Goal: Register for event/course

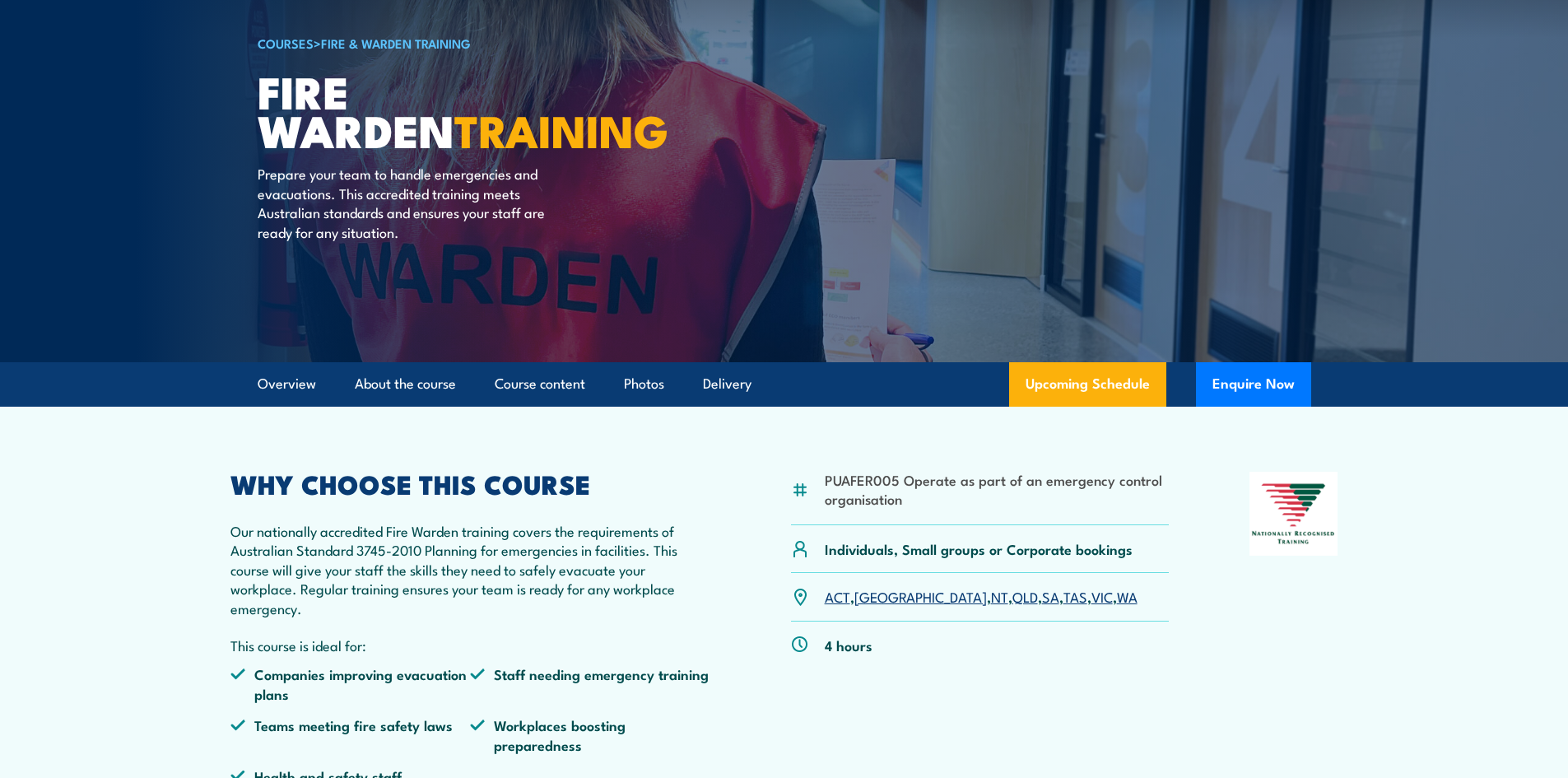
scroll to position [164, 0]
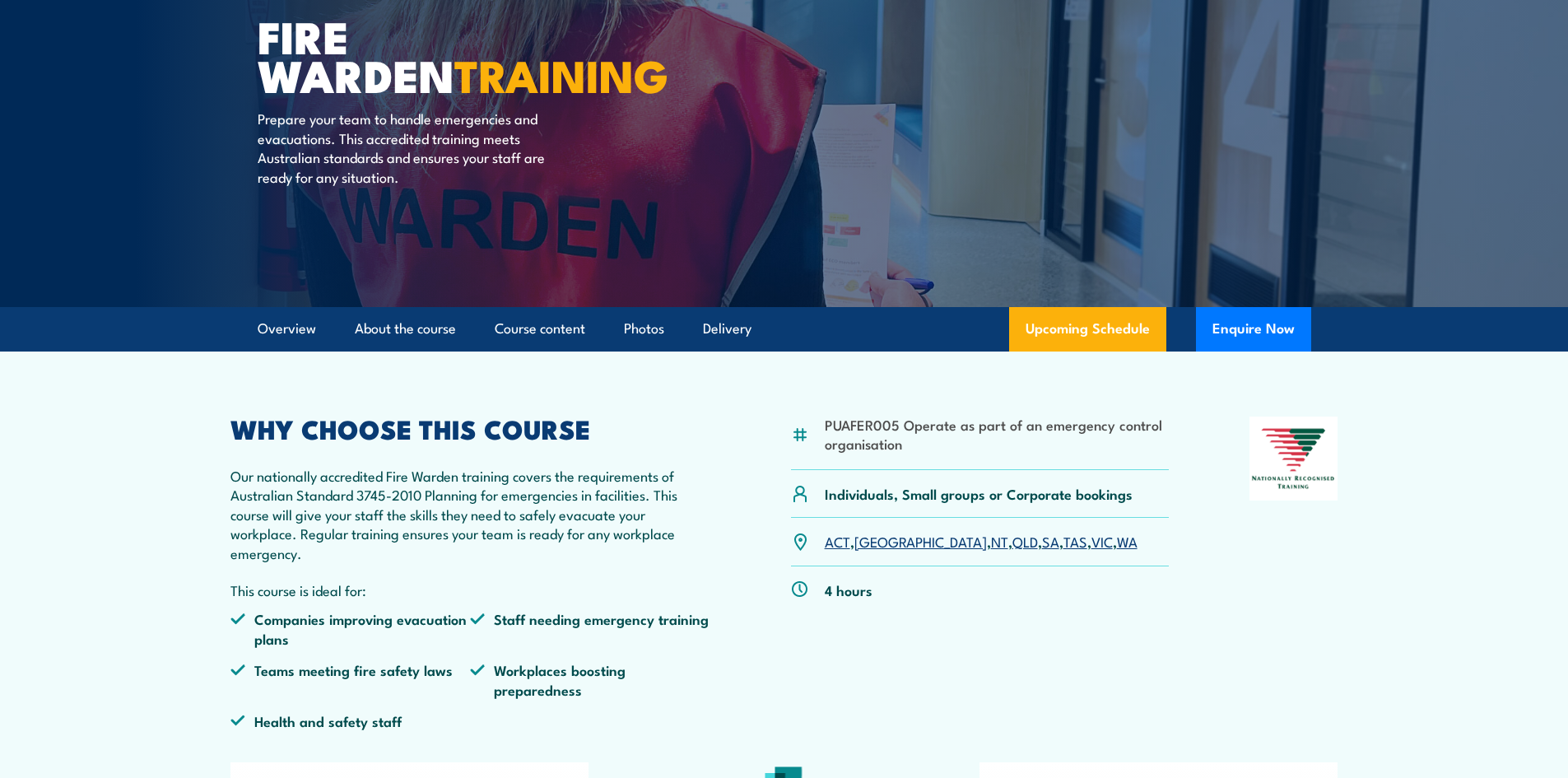
click at [1042, 538] on link "SA" at bounding box center [1051, 541] width 18 height 20
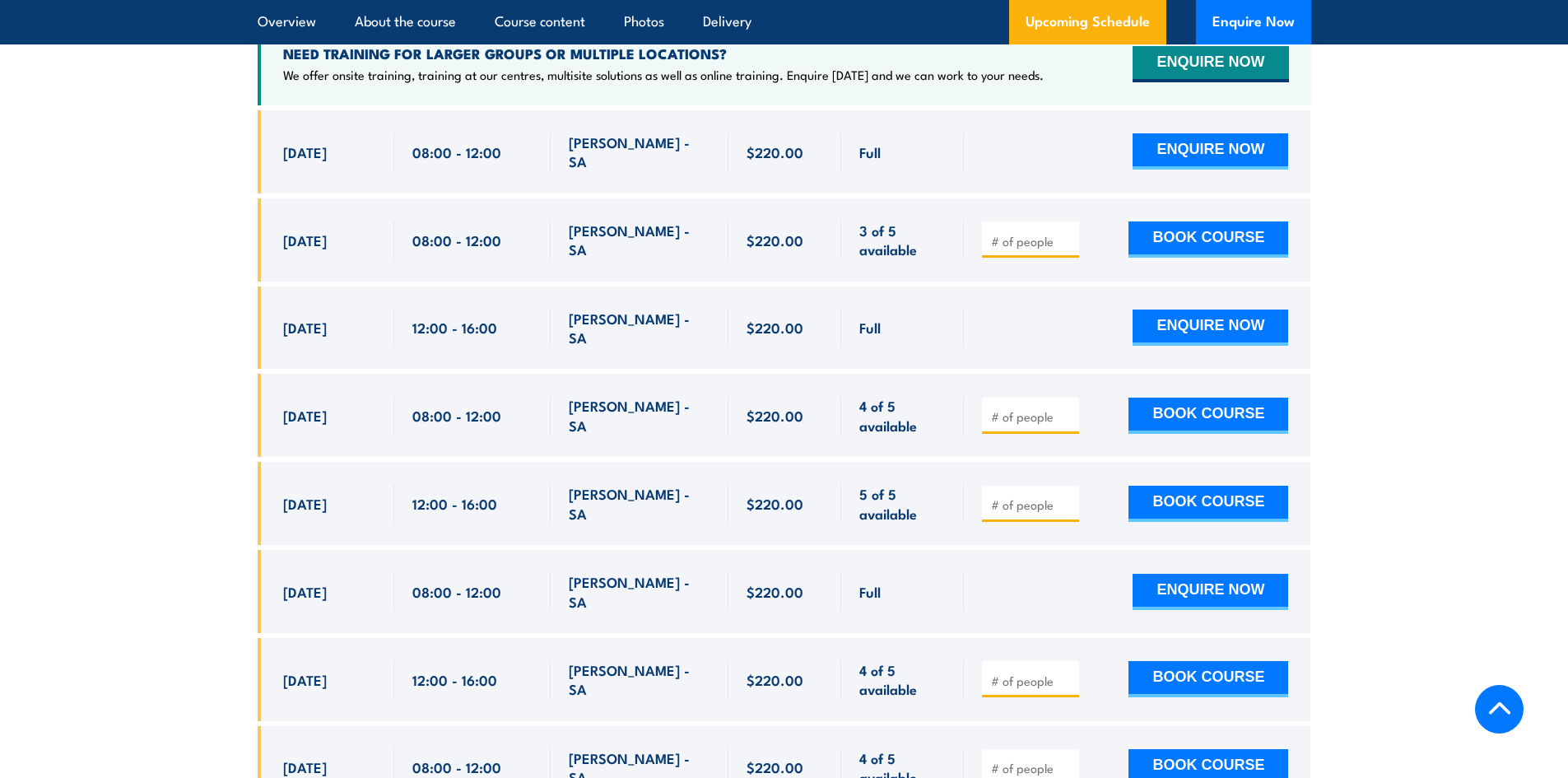
scroll to position [3060, 0]
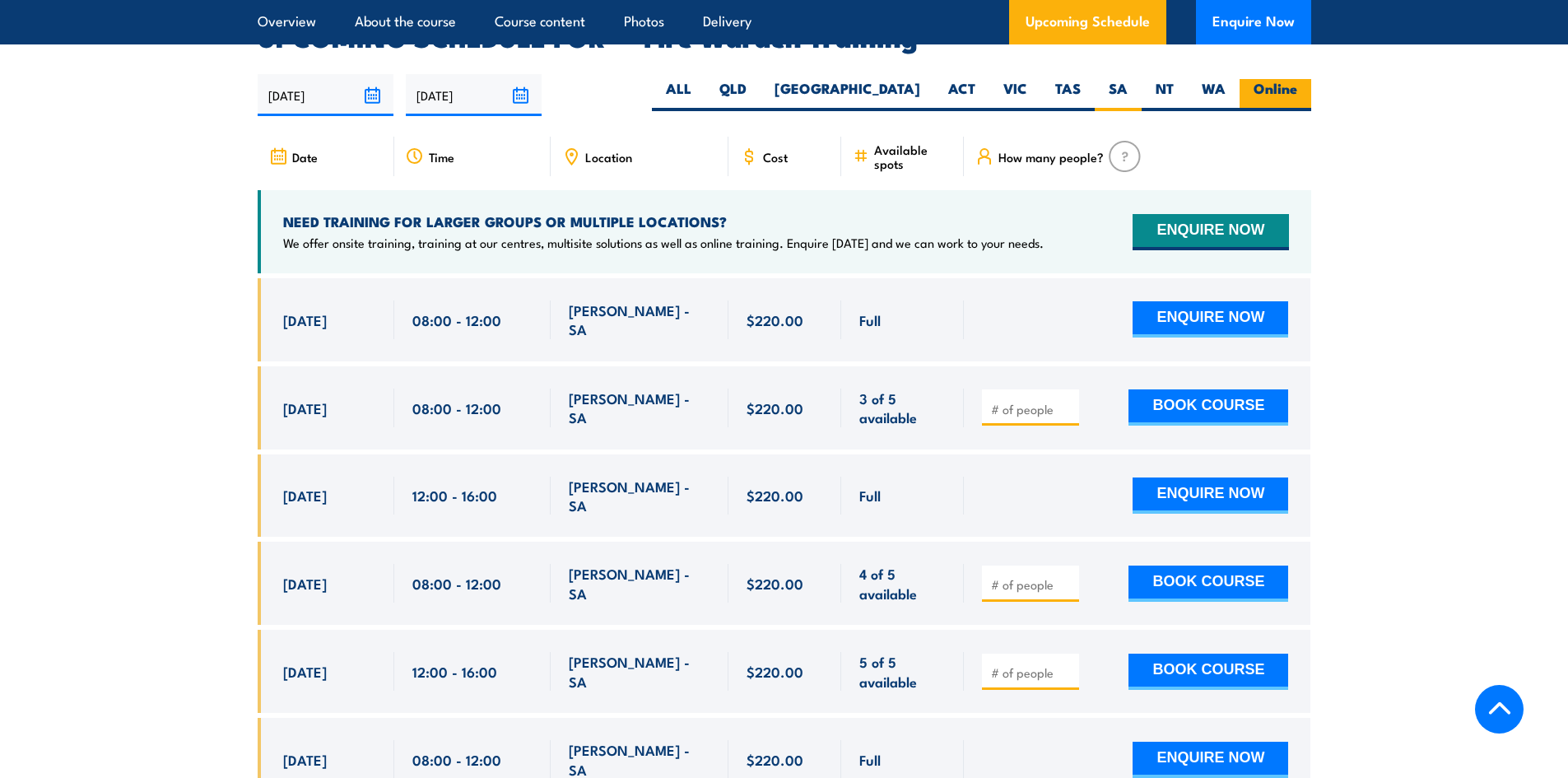
click at [1277, 79] on label "Online" at bounding box center [1275, 94] width 72 height 32
click at [1297, 79] on input "Online" at bounding box center [1301, 84] width 11 height 11
radio input "true"
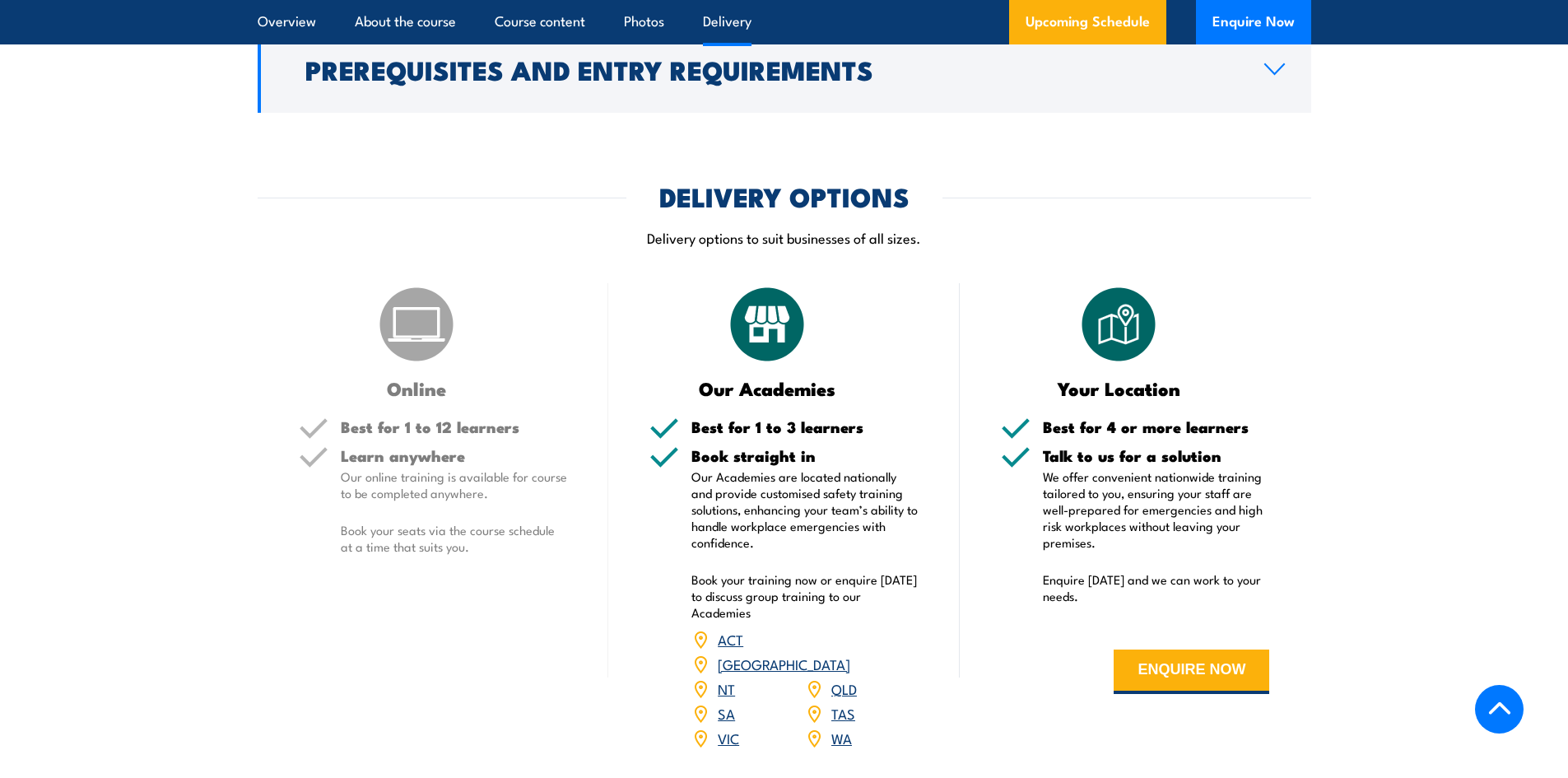
scroll to position [2402, 0]
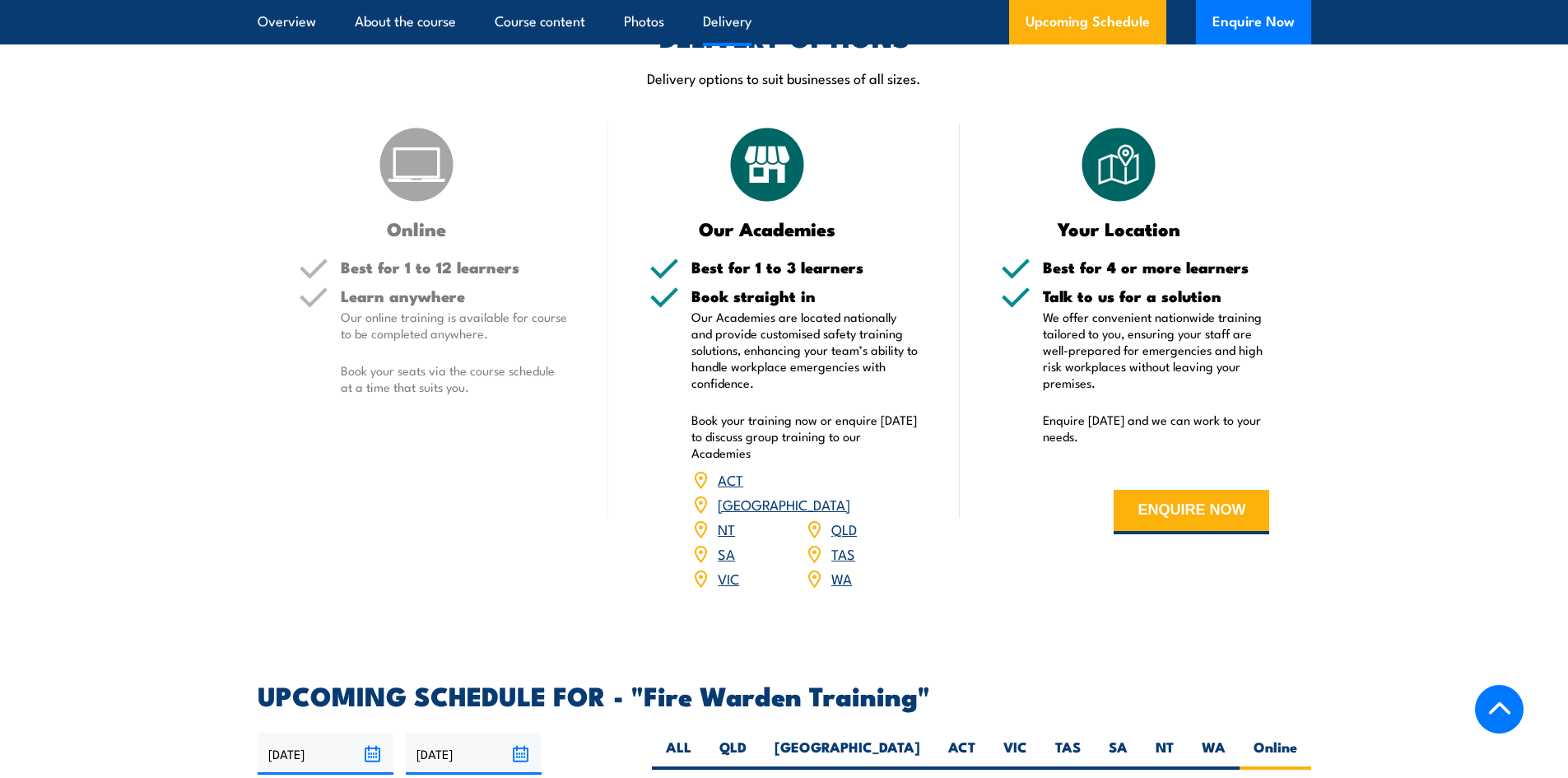
click at [723, 543] on link "SA" at bounding box center [726, 553] width 18 height 20
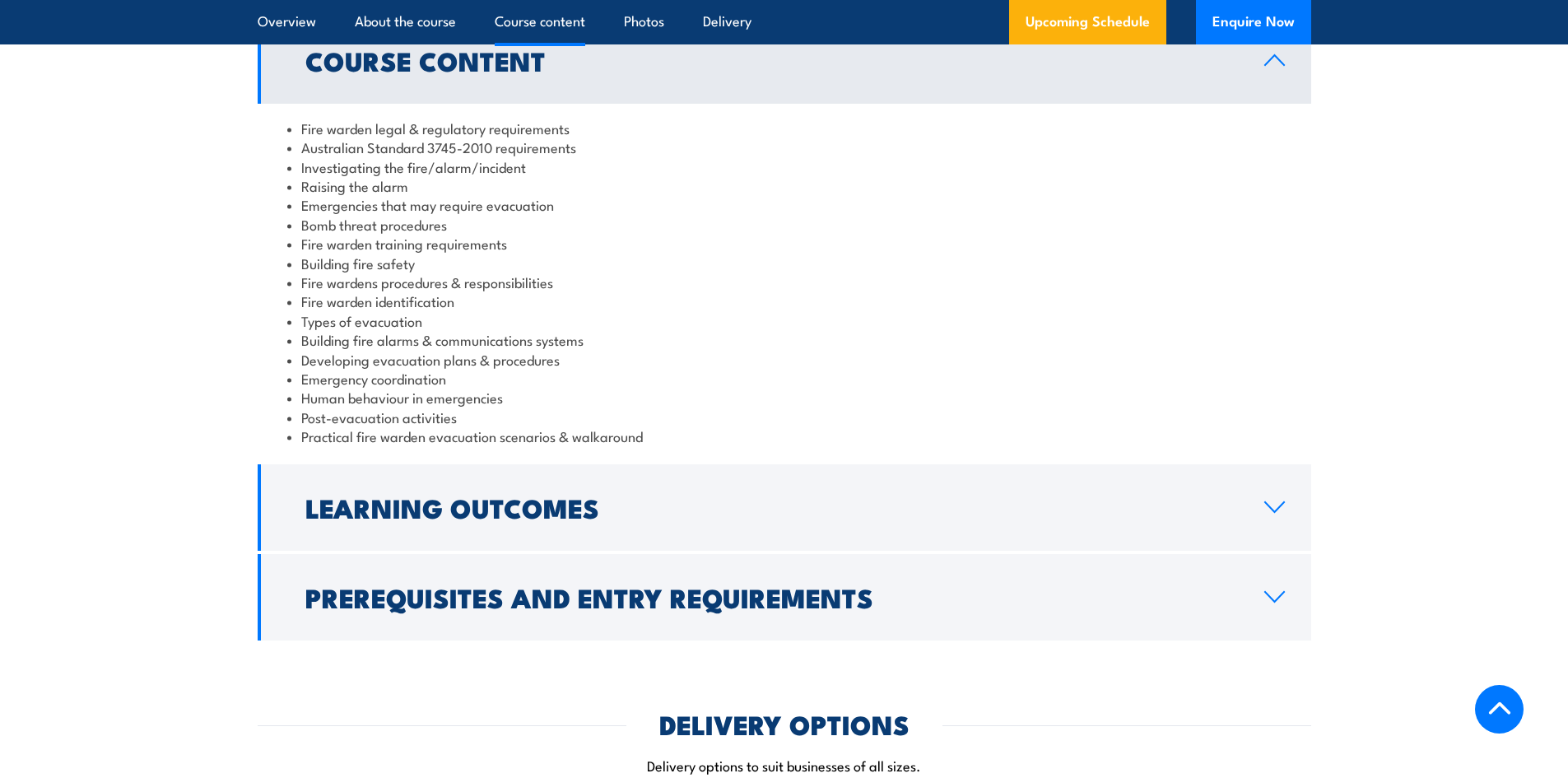
scroll to position [1744, 0]
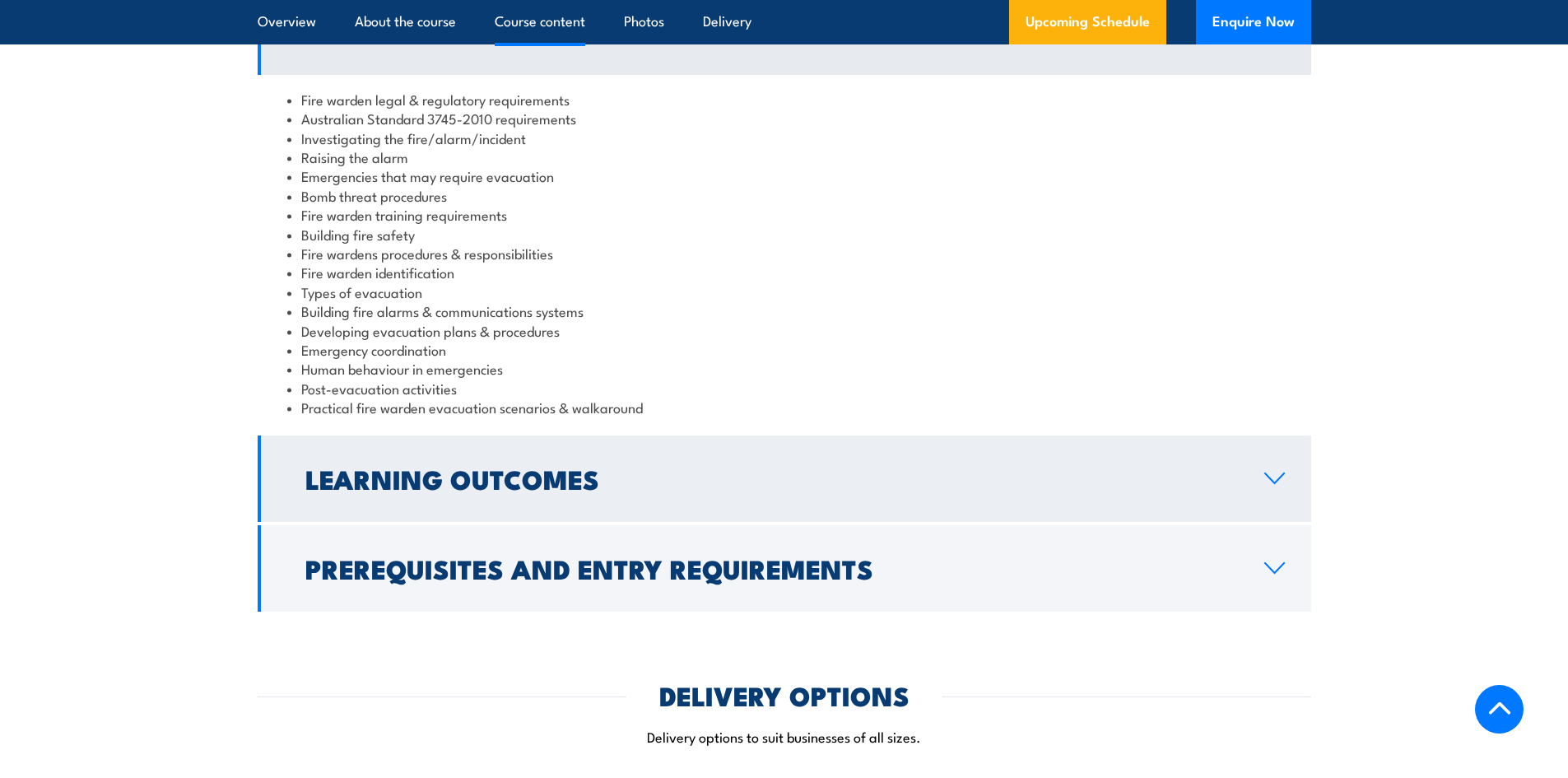
click at [1267, 479] on icon at bounding box center [1274, 477] width 23 height 13
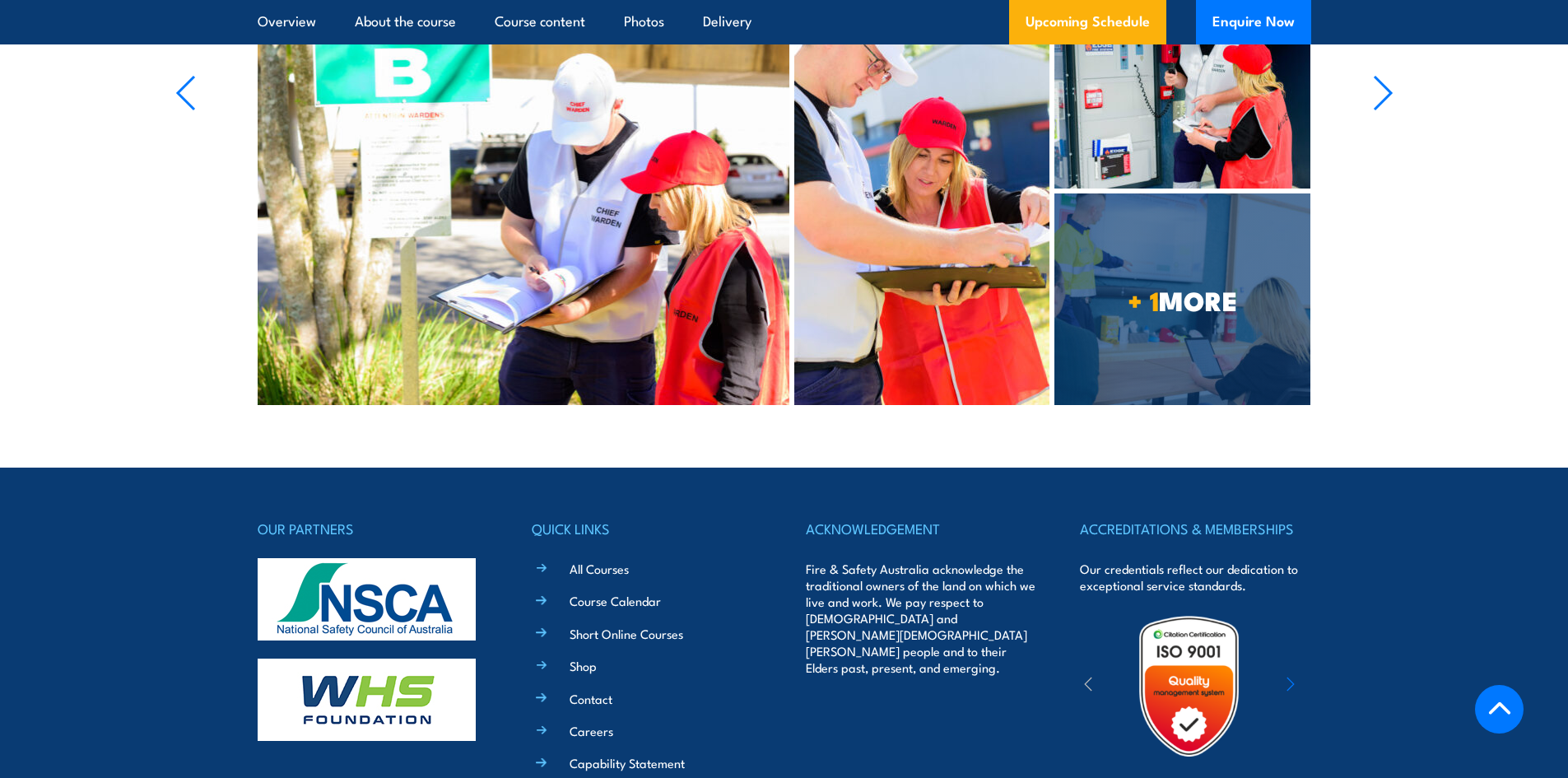
scroll to position [4786, 0]
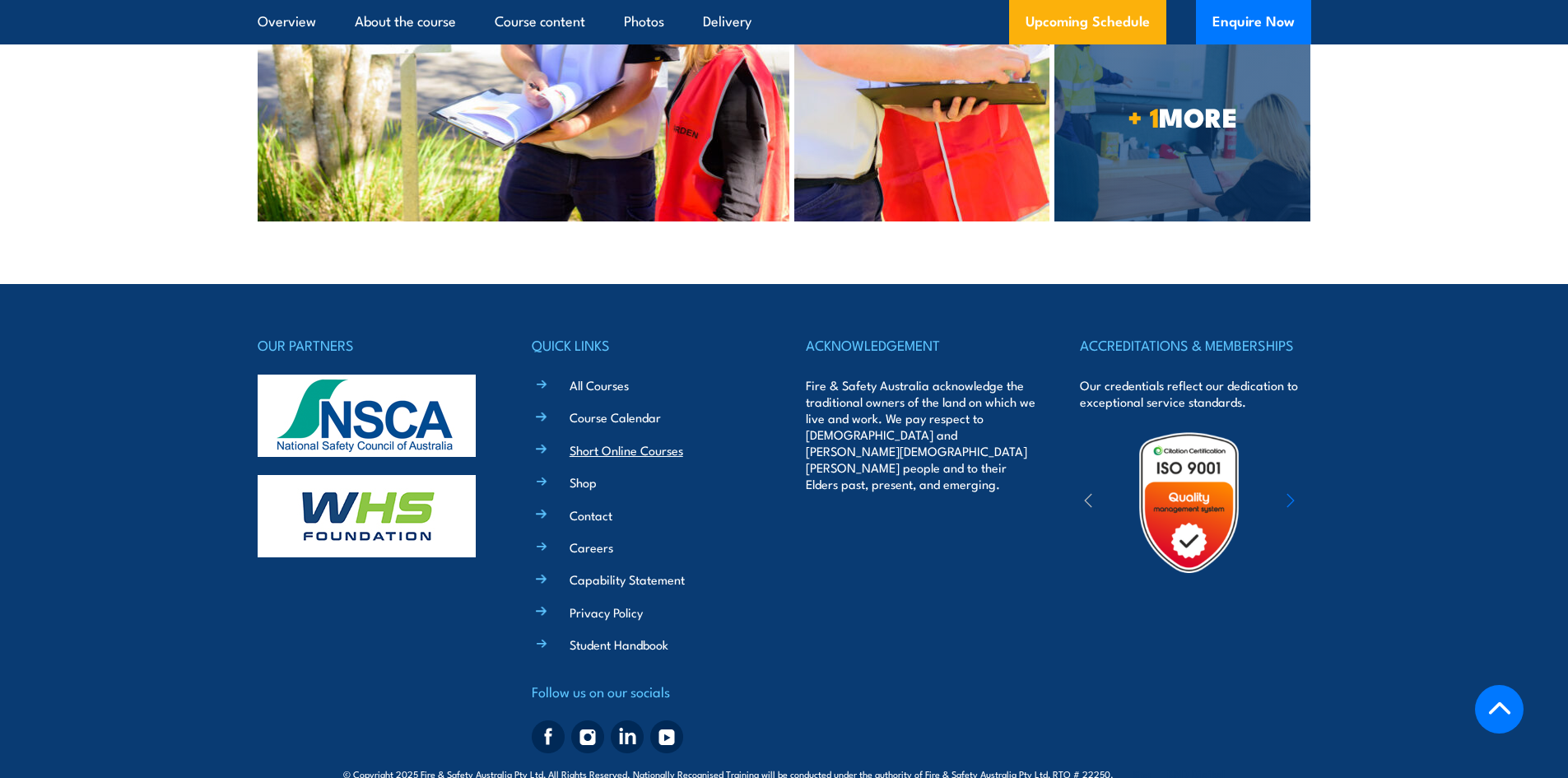
click at [612, 441] on link "Short Online Courses" at bounding box center [626, 449] width 113 height 18
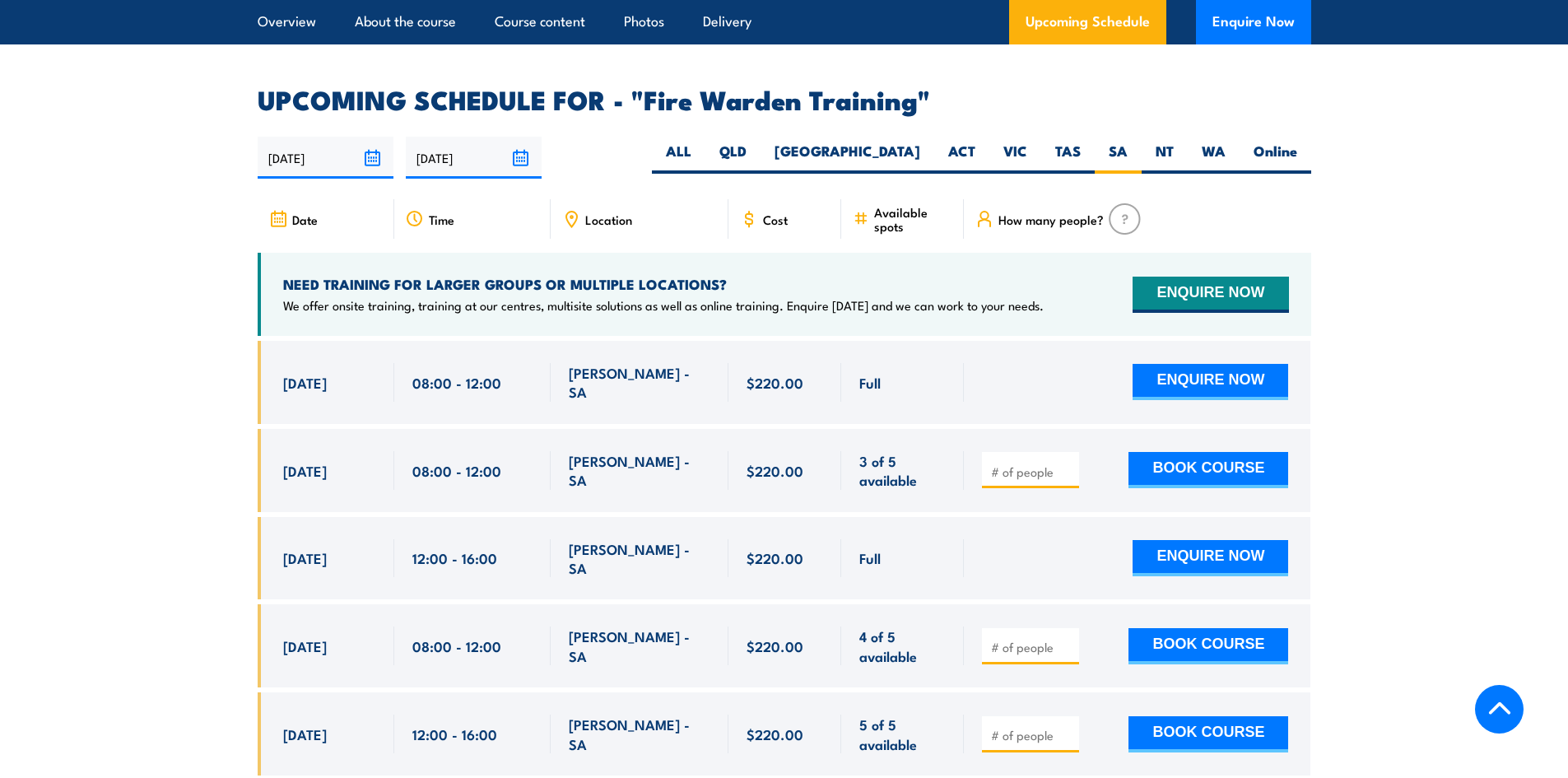
scroll to position [2815, 0]
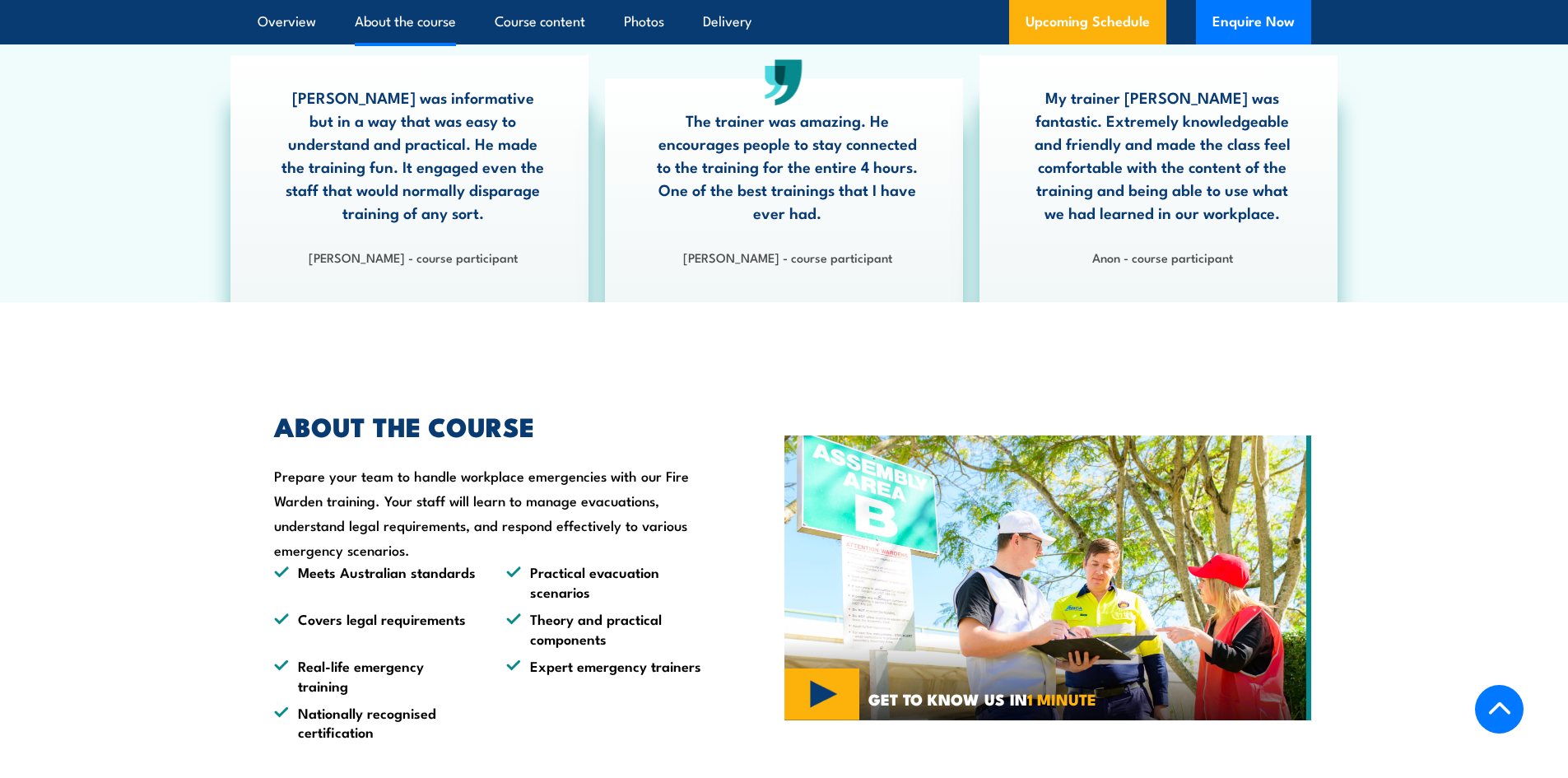
scroll to position [674, 0]
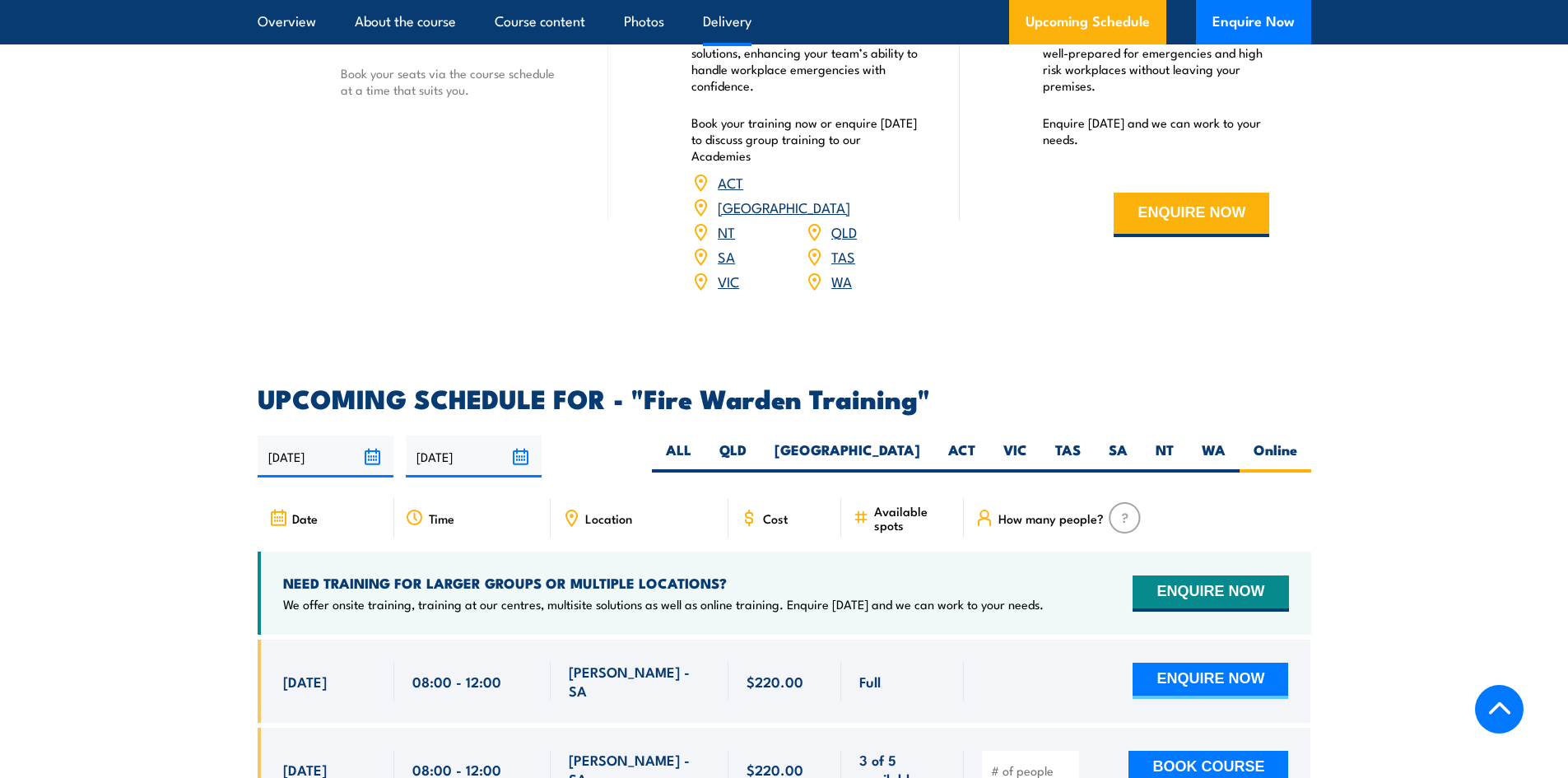
scroll to position [2566, 0]
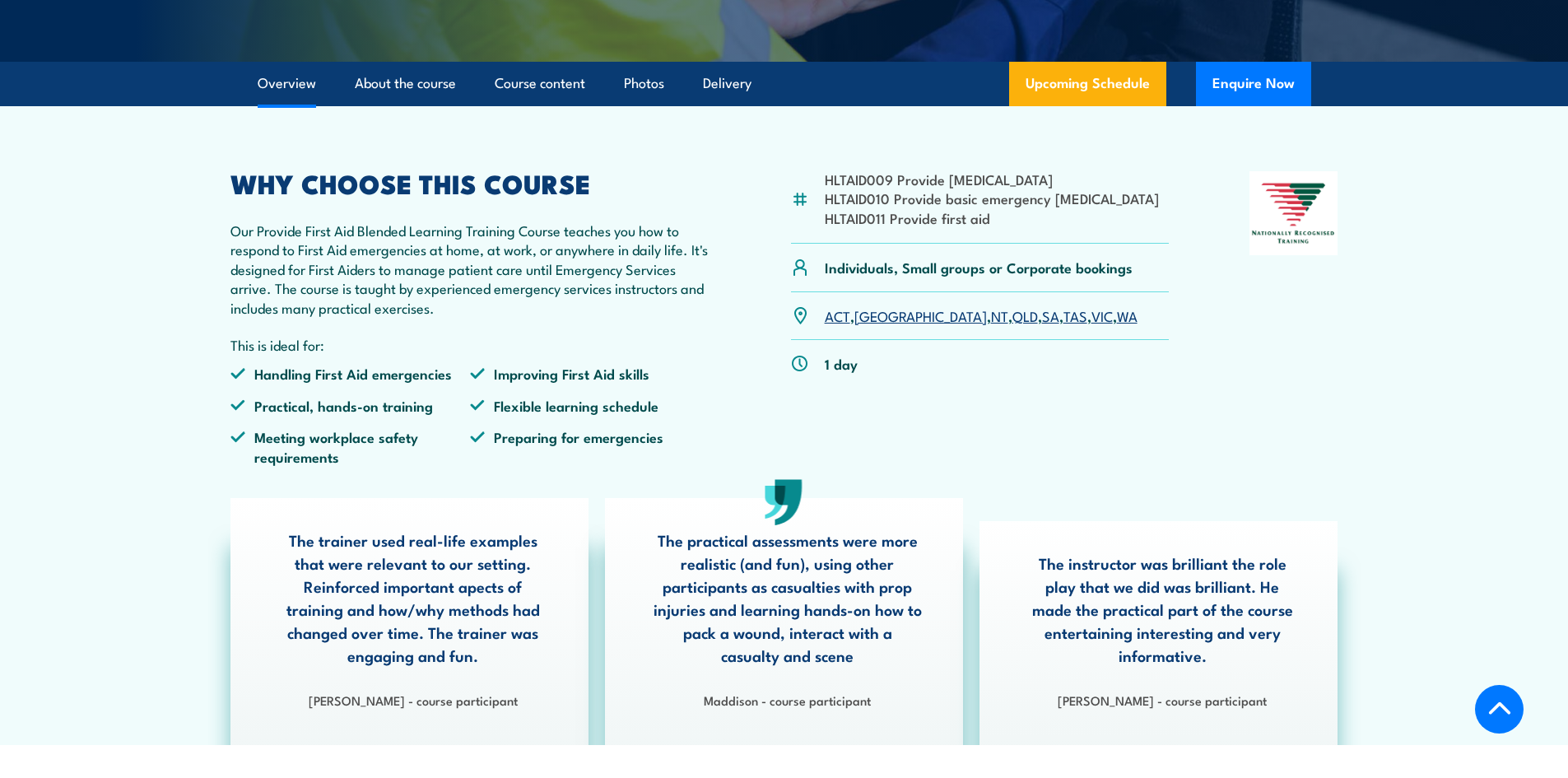
scroll to position [411, 0]
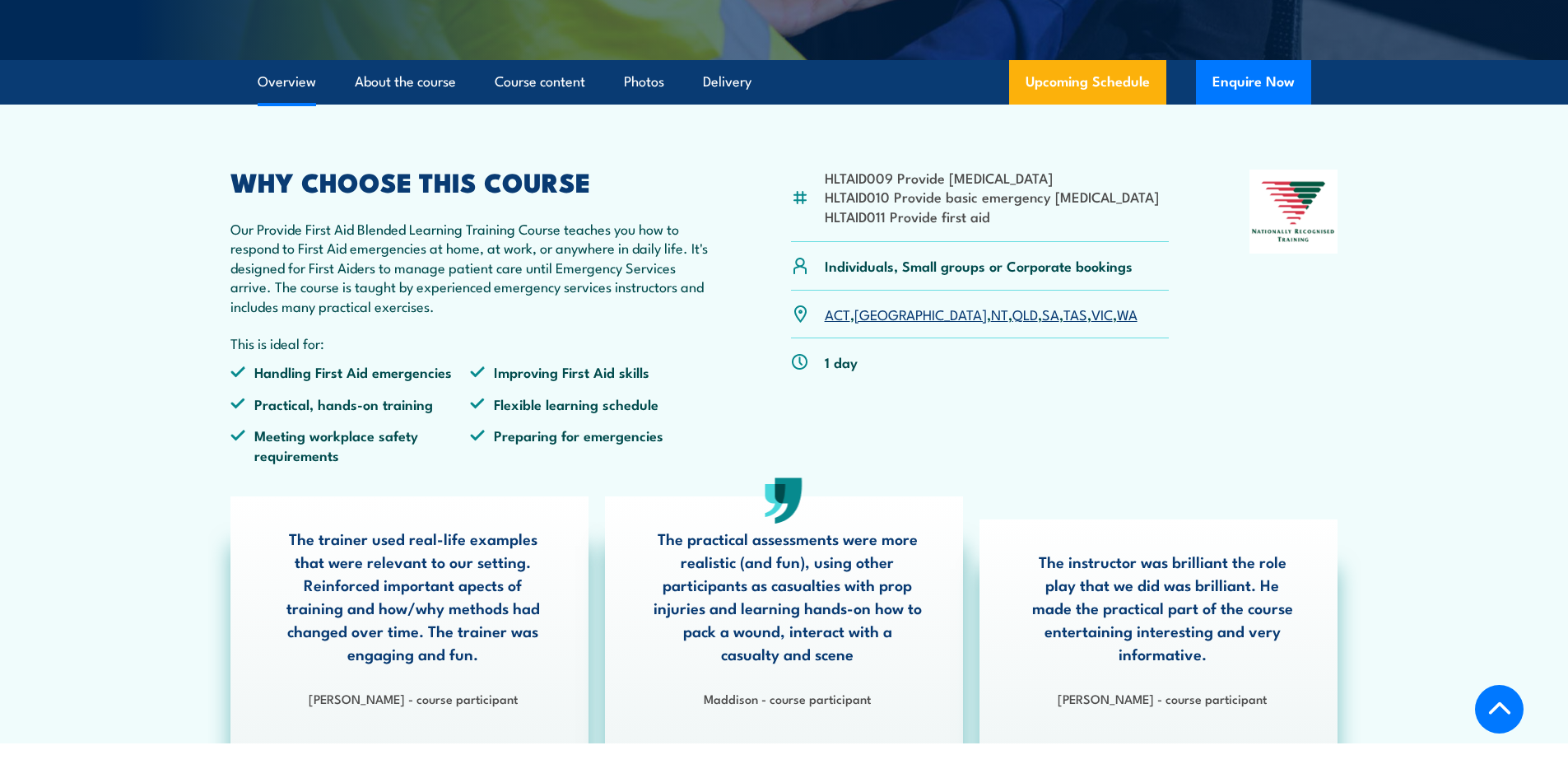
click at [1042, 324] on link "SA" at bounding box center [1051, 314] width 18 height 20
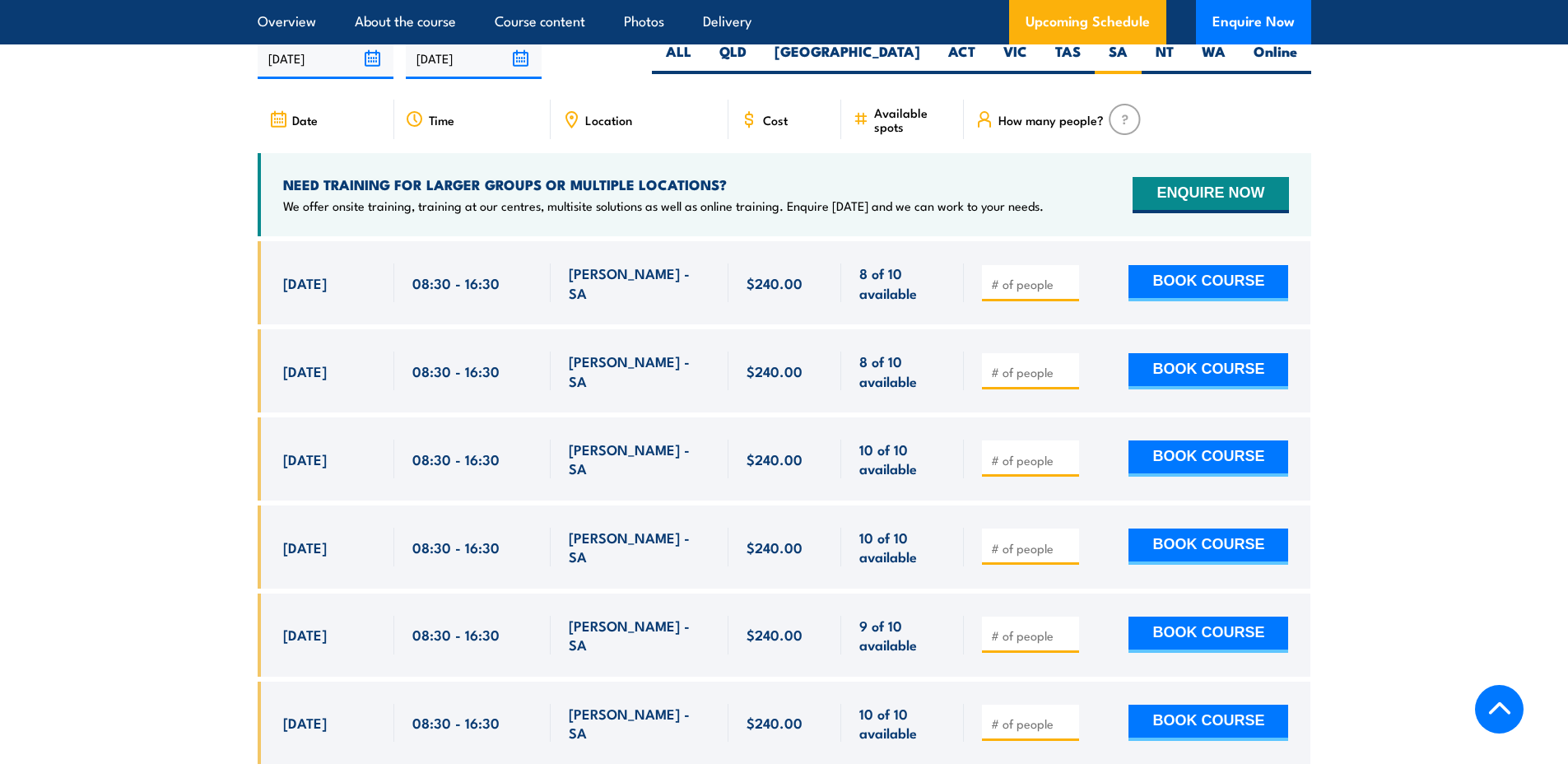
scroll to position [3096, 0]
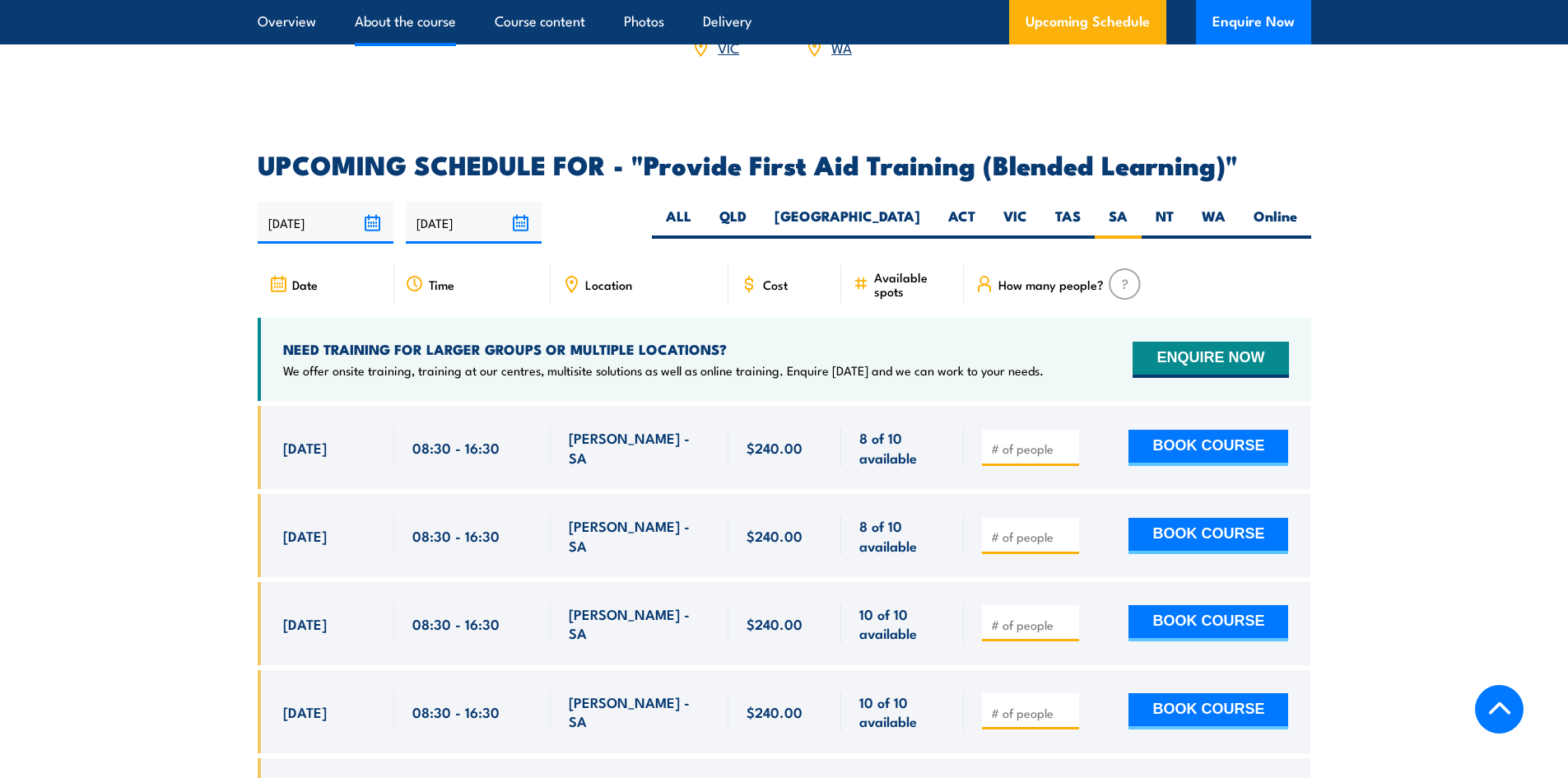
click at [411, 19] on link "About the course" at bounding box center [405, 22] width 101 height 43
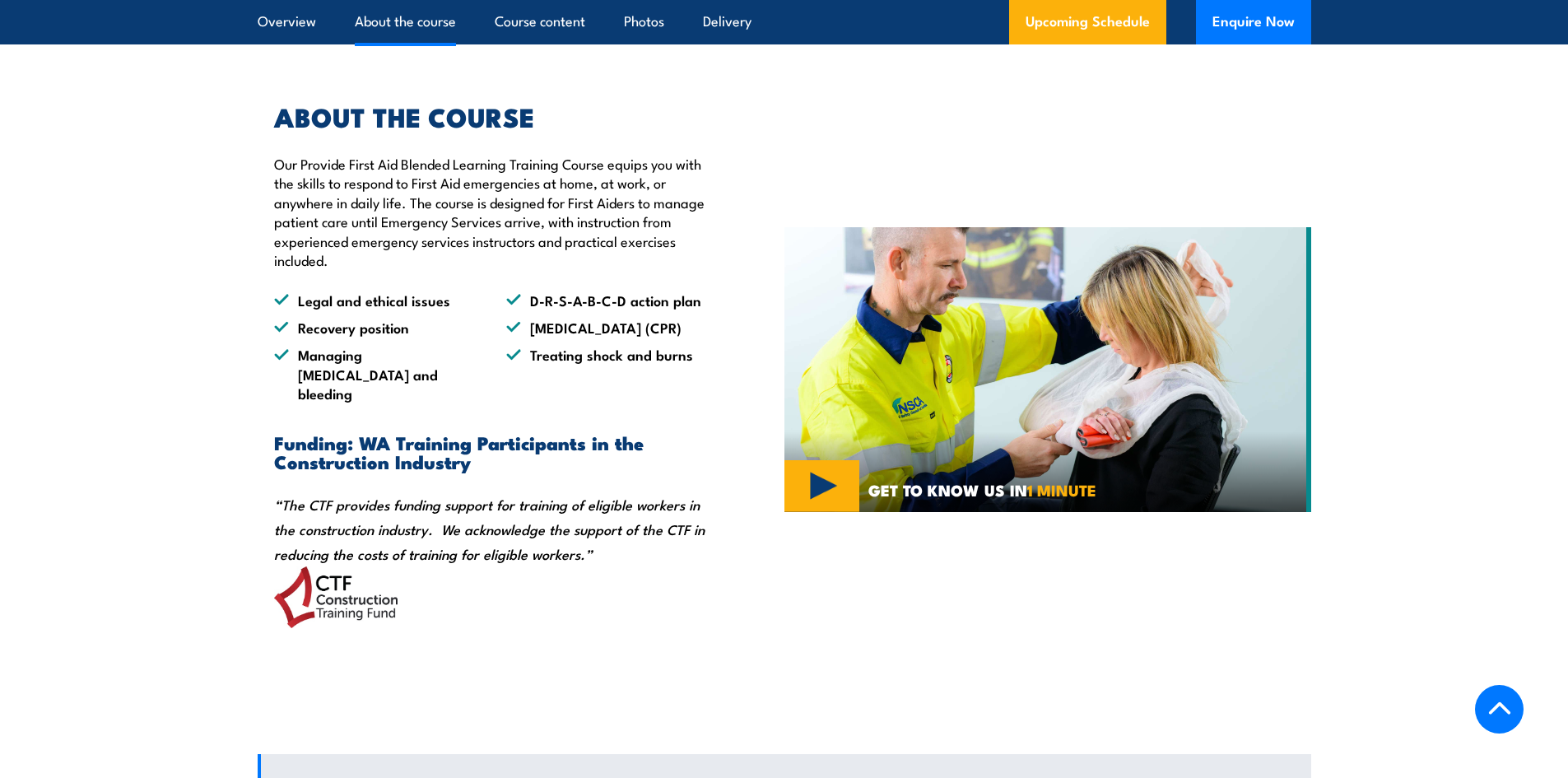
scroll to position [1161, 0]
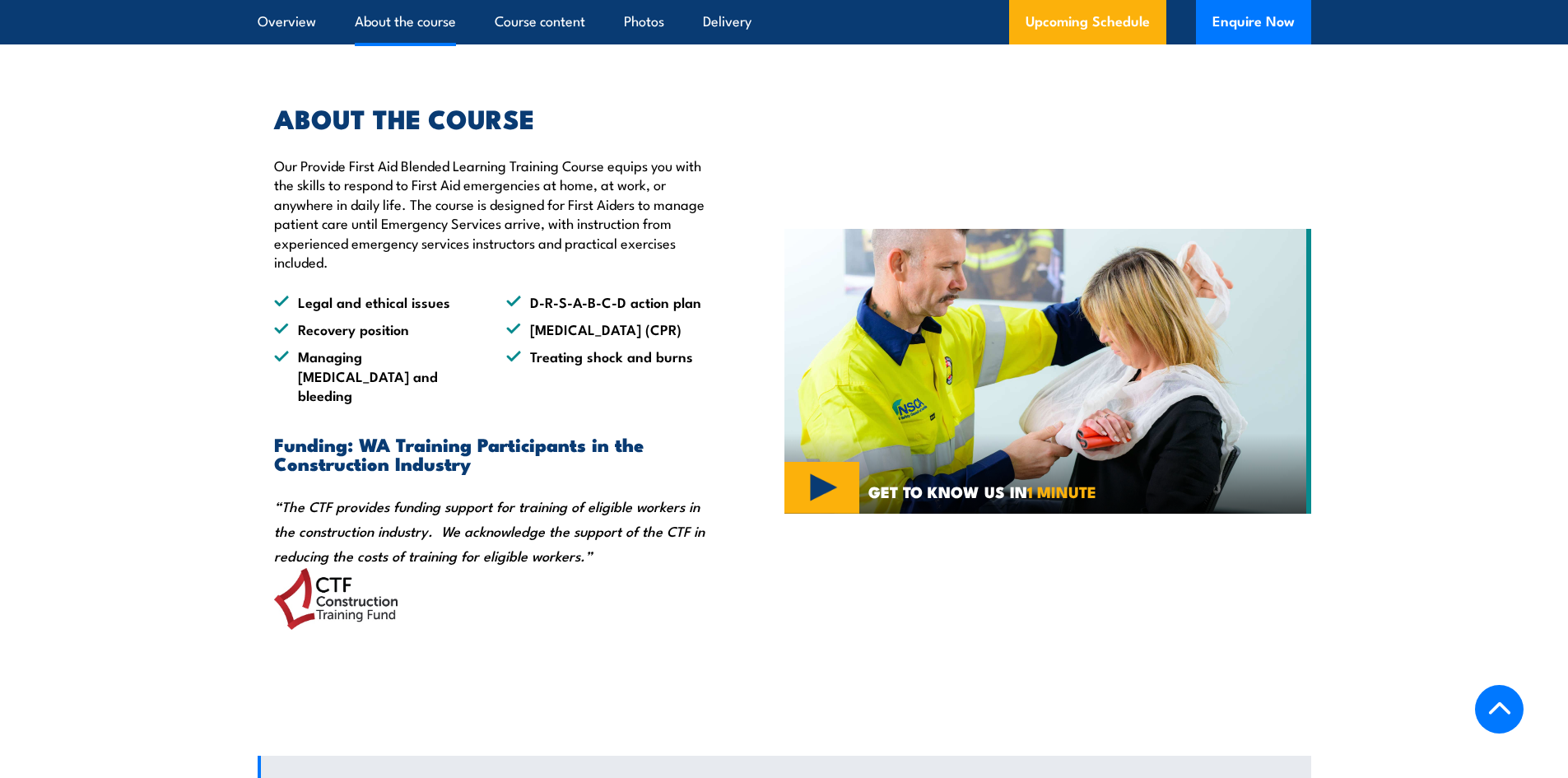
click at [405, 23] on link "About the course" at bounding box center [405, 22] width 101 height 43
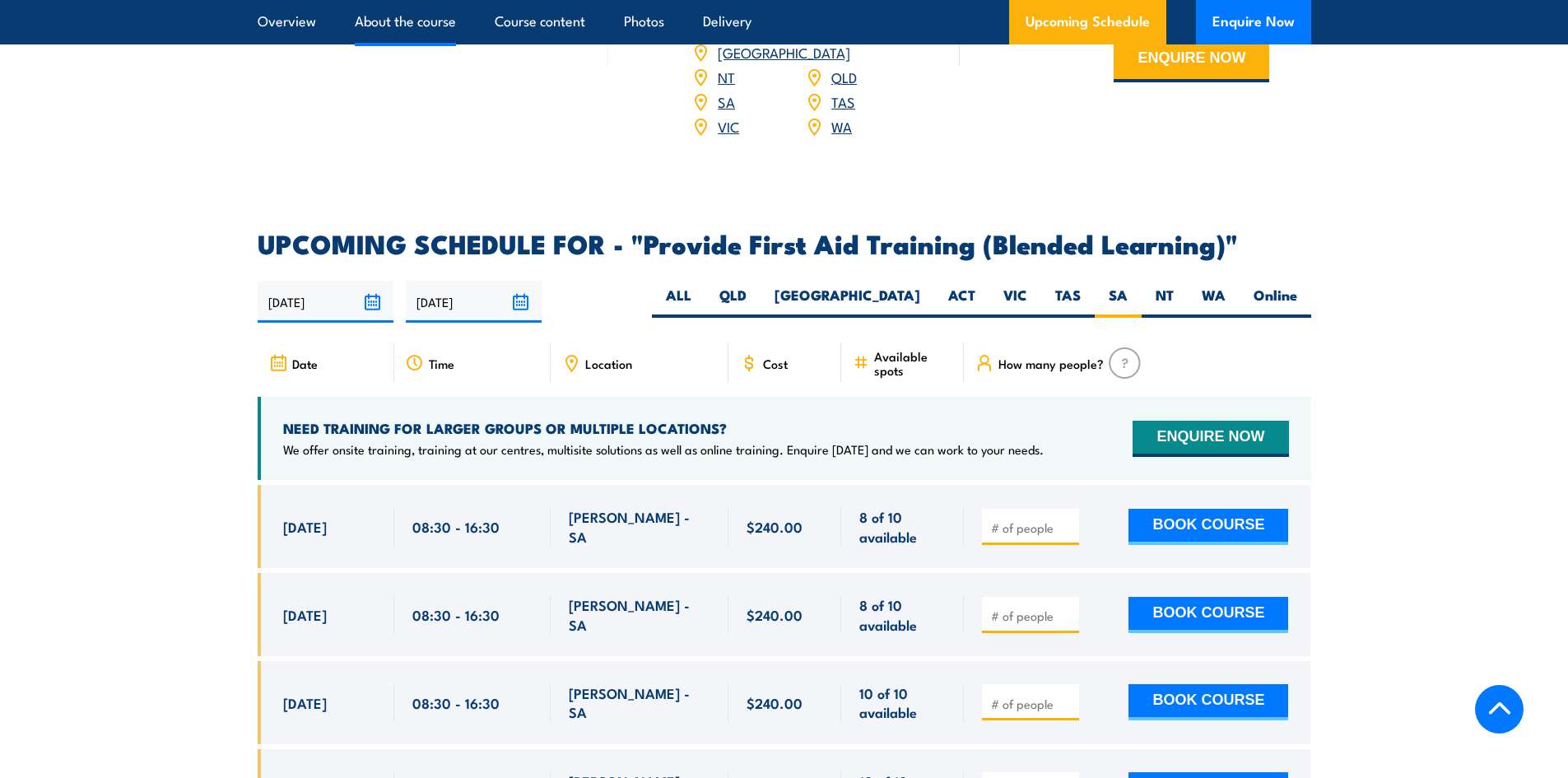
scroll to position [3019, 0]
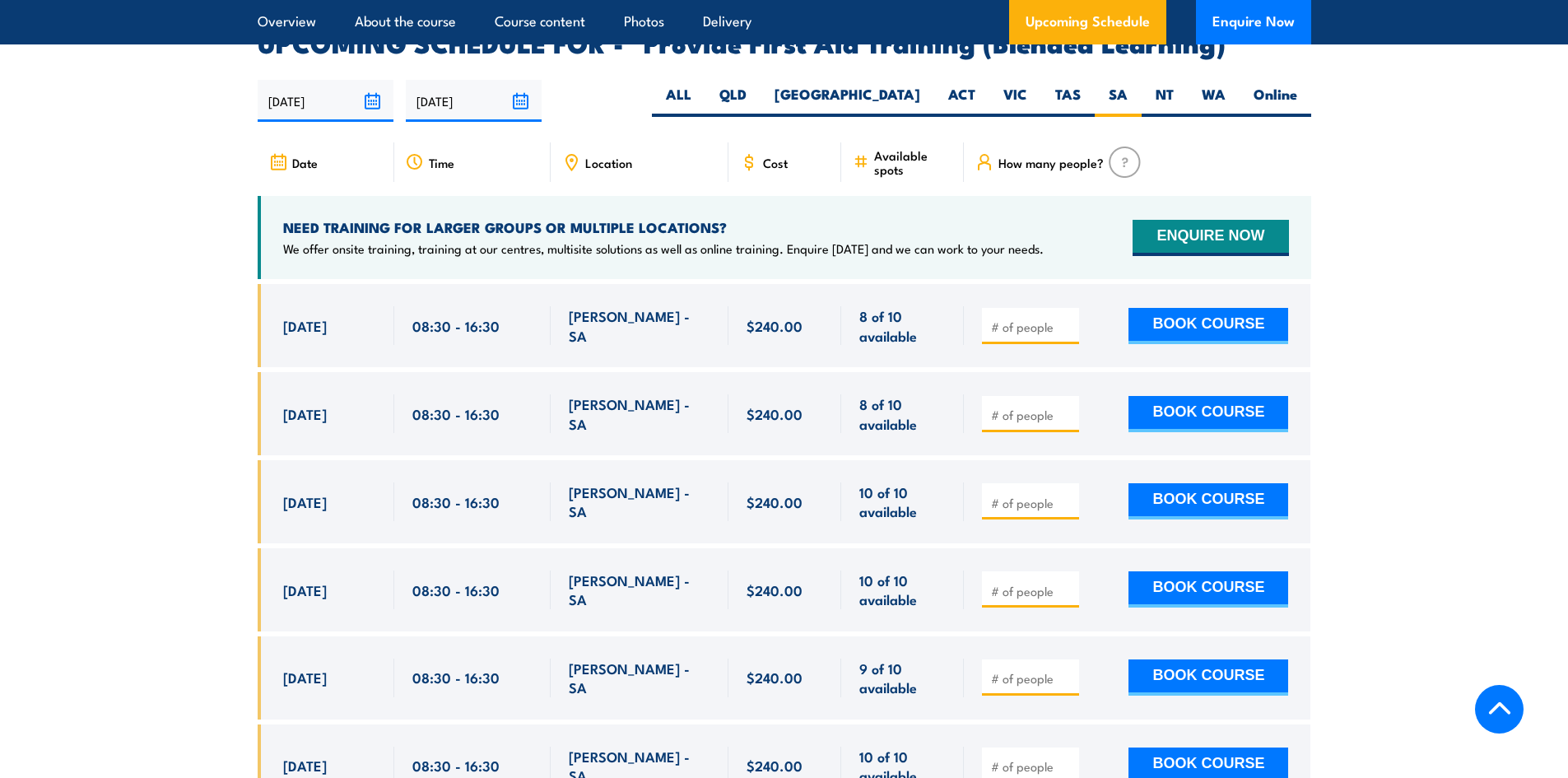
scroll to position [3431, 0]
